Goal: Book appointment/travel/reservation

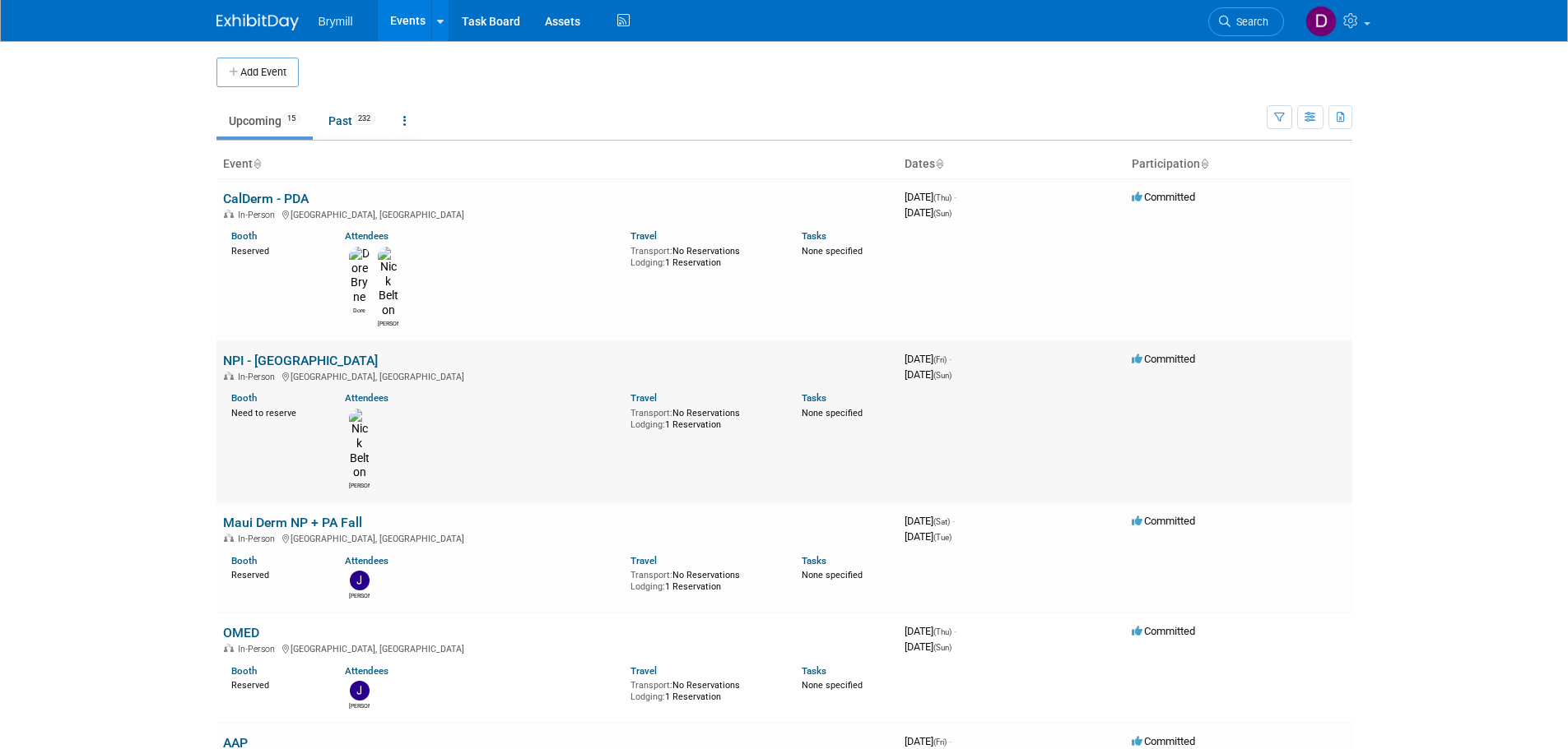
click at [277, 340] on td "NPI - [GEOGRAPHIC_DATA] In-Person [GEOGRAPHIC_DATA], [GEOGRAPHIC_DATA] Booth Ne…" at bounding box center [557, 421] width 682 height 162
click at [276, 353] on link "NPI - [GEOGRAPHIC_DATA]" at bounding box center [300, 360] width 155 height 15
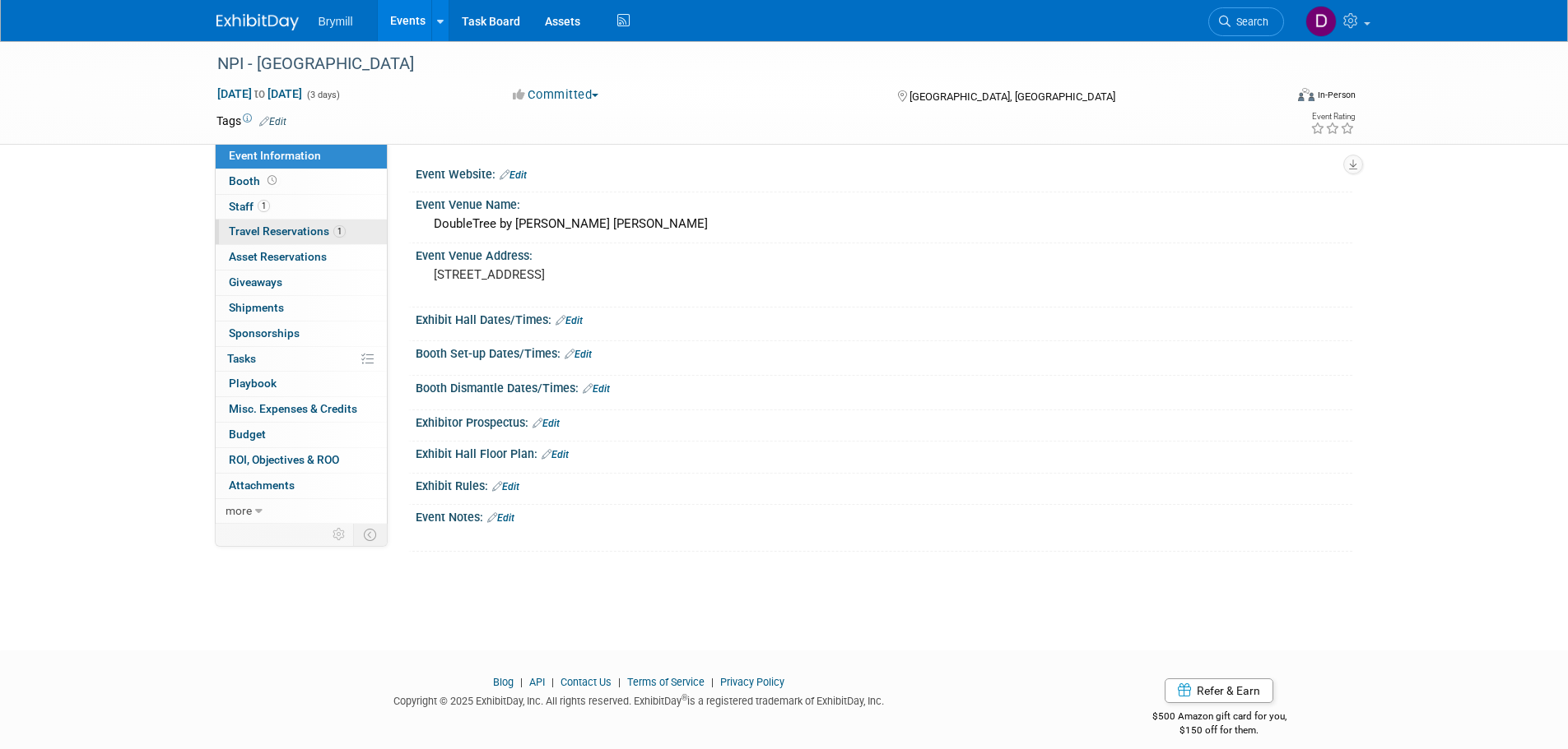
click at [295, 230] on span "Travel Reservations 1" at bounding box center [287, 231] width 117 height 13
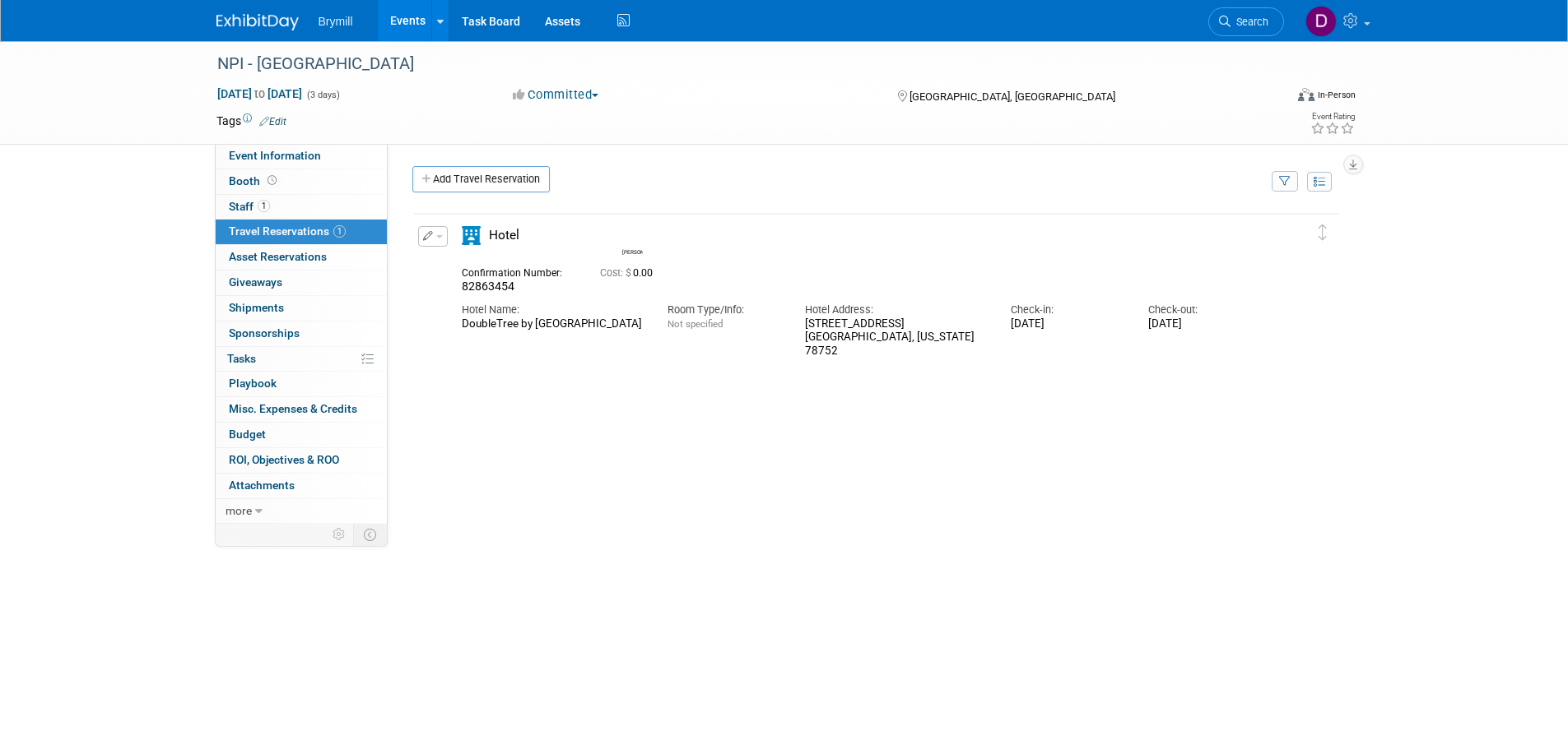
click at [284, 28] on img at bounding box center [258, 22] width 83 height 16
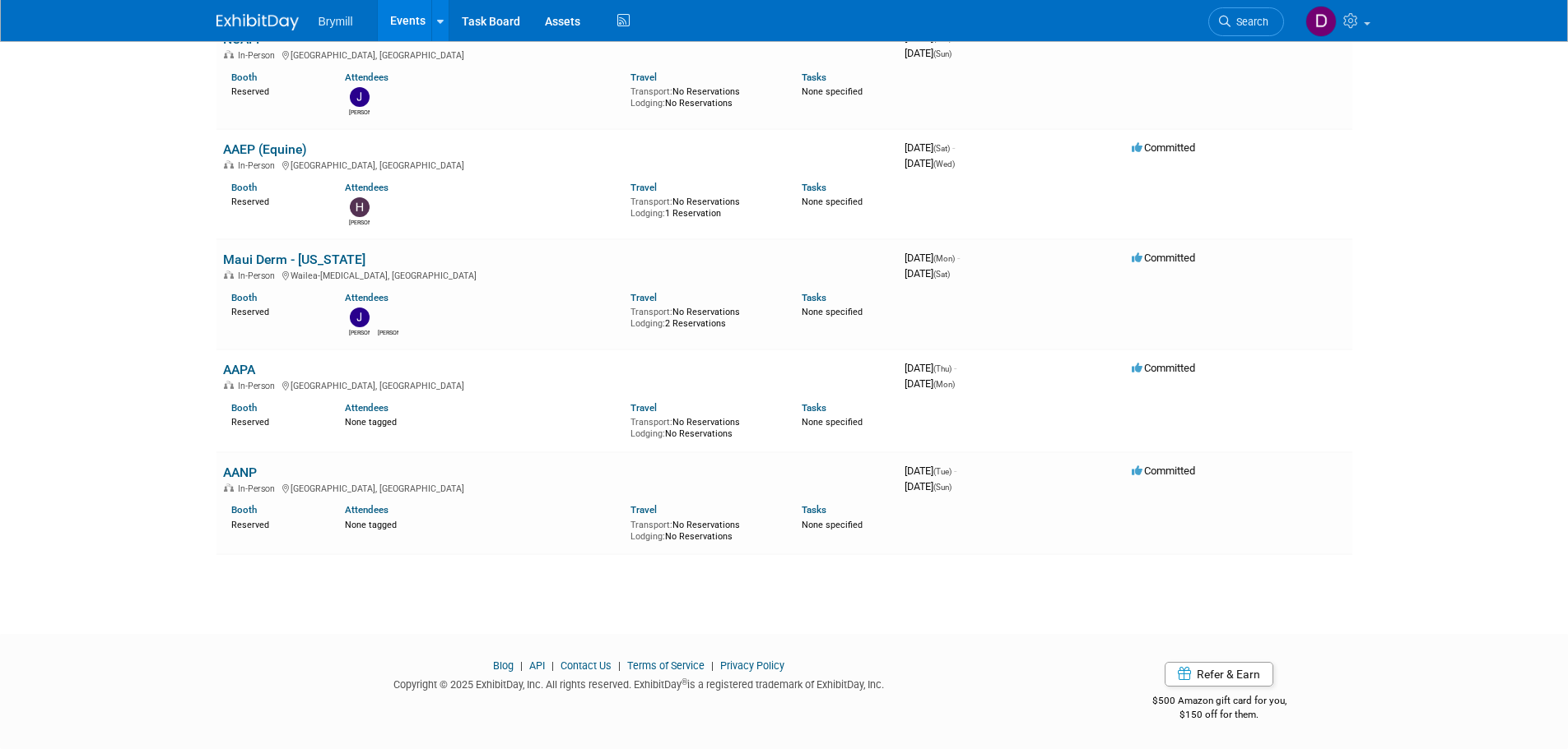
scroll to position [596, 0]
